Goal: Task Accomplishment & Management: Use online tool/utility

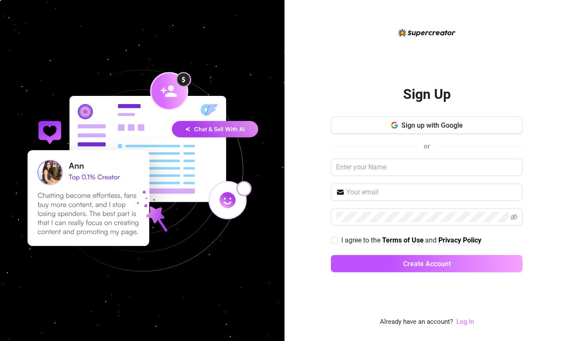
click at [468, 320] on link "Log In" at bounding box center [465, 322] width 18 height 8
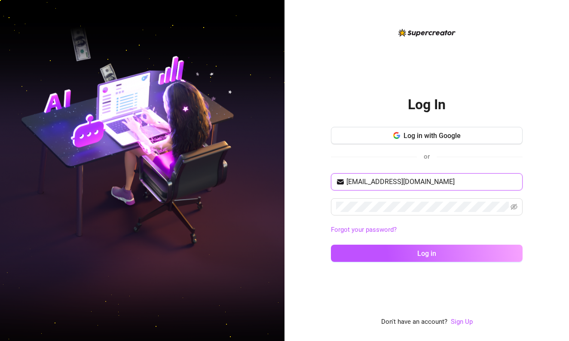
type input "[EMAIL_ADDRESS][DOMAIN_NAME]"
click at [427, 253] on button "Log in" at bounding box center [427, 253] width 192 height 17
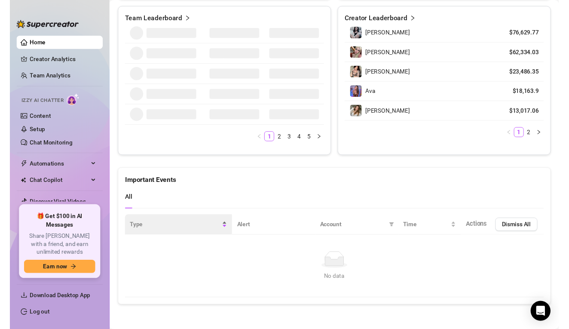
scroll to position [433, 0]
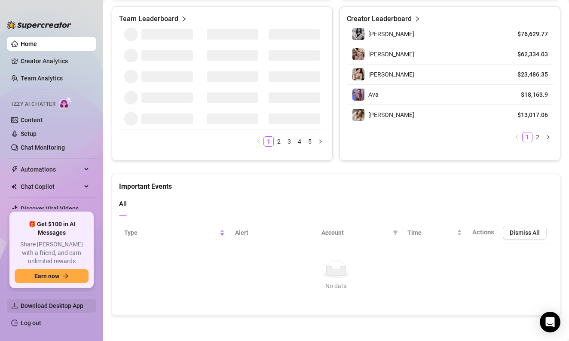
click at [58, 309] on span "Download Desktop App" at bounding box center [52, 305] width 63 height 7
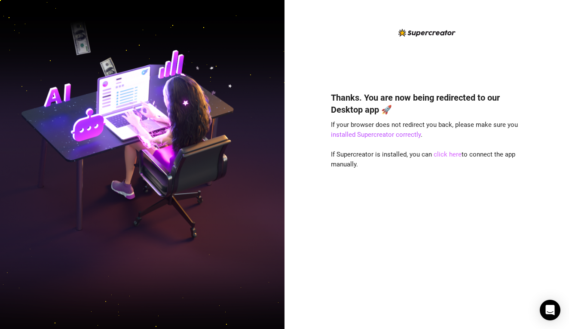
click at [447, 153] on link "click here" at bounding box center [448, 154] width 28 height 8
